Goal: Task Accomplishment & Management: Use online tool/utility

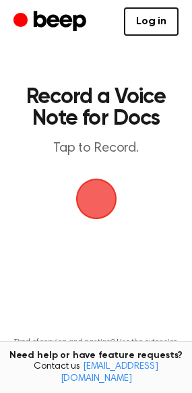
click at [91, 190] on span "button" at bounding box center [96, 199] width 38 height 38
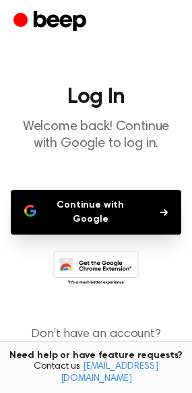
click at [89, 210] on button "Continue with Google" at bounding box center [96, 212] width 170 height 44
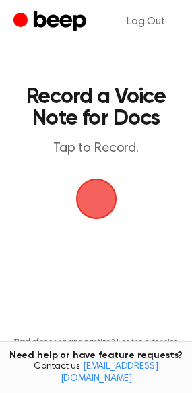
click at [97, 195] on span "button" at bounding box center [96, 199] width 38 height 38
click at [81, 193] on span "button" at bounding box center [96, 199] width 38 height 38
click at [81, 193] on span "button" at bounding box center [95, 199] width 41 height 41
click at [81, 193] on span "button" at bounding box center [96, 199] width 38 height 38
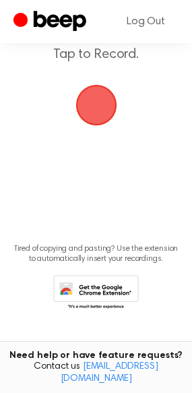
click at [98, 92] on span "button" at bounding box center [95, 105] width 41 height 41
click at [98, 92] on span "button" at bounding box center [96, 105] width 38 height 38
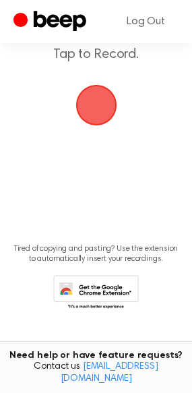
click at [98, 92] on span "button" at bounding box center [96, 105] width 38 height 38
click at [99, 90] on span "button" at bounding box center [95, 105] width 41 height 41
click at [99, 90] on span "button" at bounding box center [96, 105] width 38 height 38
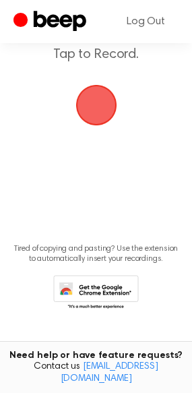
click at [99, 90] on span "button" at bounding box center [96, 105] width 38 height 38
click at [100, 117] on span "button" at bounding box center [96, 105] width 38 height 38
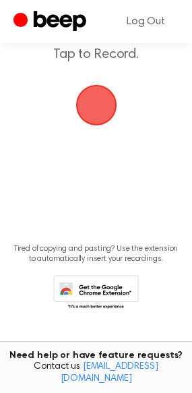
click at [100, 117] on span "button" at bounding box center [95, 105] width 41 height 41
click at [100, 117] on span "button" at bounding box center [96, 105] width 38 height 38
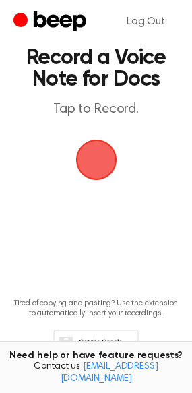
scroll to position [0, 0]
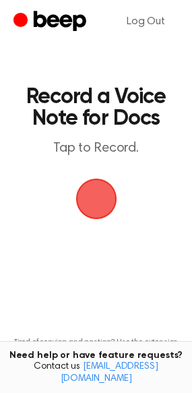
click at [92, 198] on span "button" at bounding box center [96, 199] width 38 height 38
click at [92, 198] on span "button" at bounding box center [95, 199] width 41 height 41
click at [92, 198] on span "button" at bounding box center [96, 199] width 38 height 38
click at [92, 198] on span "button" at bounding box center [95, 199] width 41 height 41
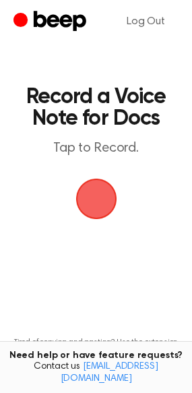
click at [92, 198] on span "button" at bounding box center [96, 199] width 38 height 38
click at [92, 198] on span "button" at bounding box center [95, 199] width 41 height 41
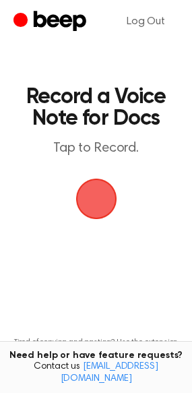
click at [92, 198] on span "button" at bounding box center [96, 199] width 38 height 38
click at [92, 198] on span "button" at bounding box center [95, 199] width 41 height 41
click at [92, 198] on span "button" at bounding box center [96, 199] width 38 height 38
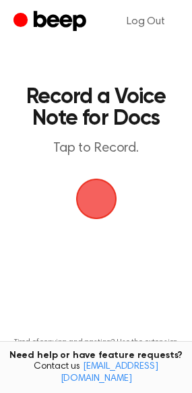
click at [92, 198] on span "button" at bounding box center [96, 199] width 46 height 46
click at [92, 198] on span "button" at bounding box center [96, 199] width 38 height 38
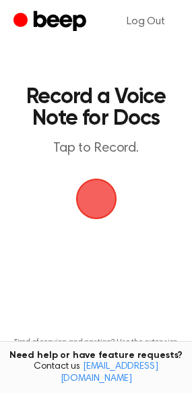
click at [92, 198] on span "button" at bounding box center [96, 199] width 38 height 38
drag, startPoint x: 92, startPoint y: 198, endPoint x: 90, endPoint y: 209, distance: 11.6
click at [90, 209] on span "button" at bounding box center [96, 199] width 38 height 38
click at [103, 210] on span "button" at bounding box center [96, 199] width 38 height 38
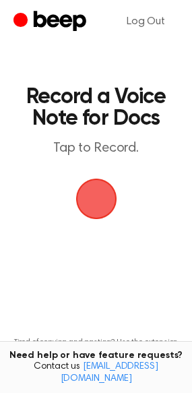
click at [76, 179] on button "button" at bounding box center [96, 199] width 40 height 40
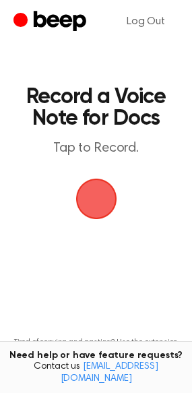
click at [76, 179] on button "button" at bounding box center [96, 199] width 40 height 40
click at [95, 189] on span "button" at bounding box center [96, 199] width 38 height 38
click at [88, 197] on span "button" at bounding box center [96, 198] width 75 height 75
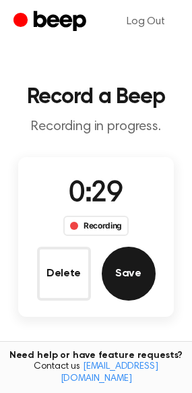
click at [111, 267] on button "Save" at bounding box center [129, 274] width 54 height 54
